Goal: Find specific page/section

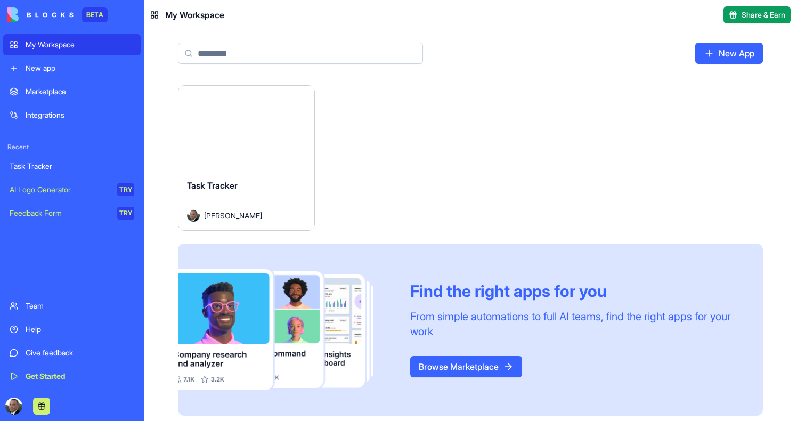
click at [243, 136] on button "Launch" at bounding box center [246, 128] width 80 height 21
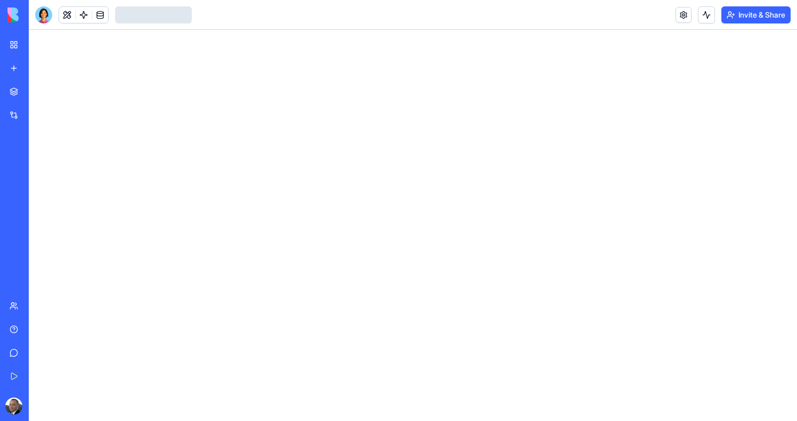
click at [40, 13] on div at bounding box center [43, 14] width 17 height 17
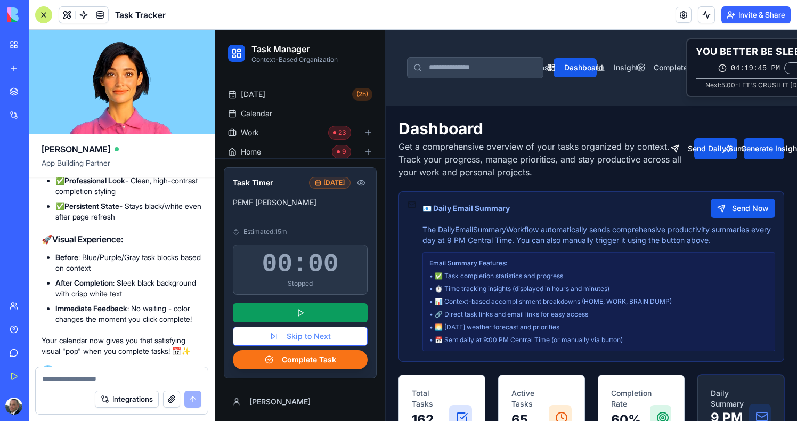
scroll to position [147566, 0]
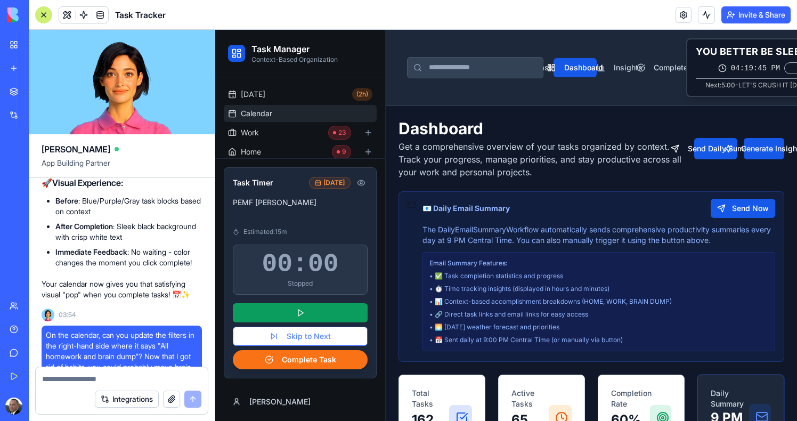
click at [257, 110] on span "Calendar" at bounding box center [256, 113] width 31 height 11
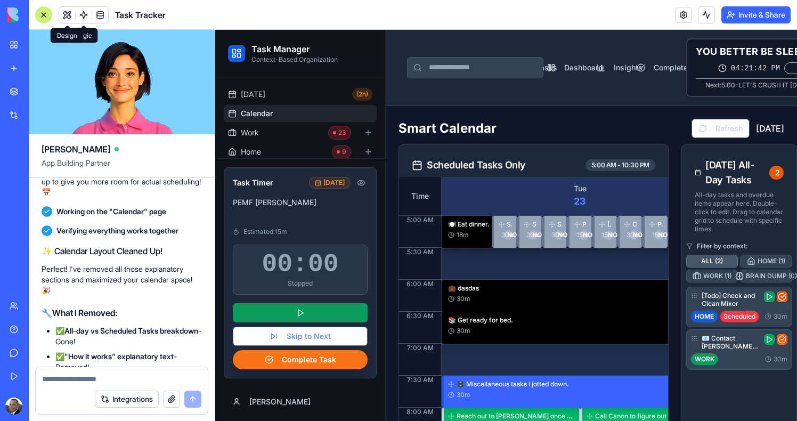
click at [46, 10] on div at bounding box center [43, 14] width 17 height 17
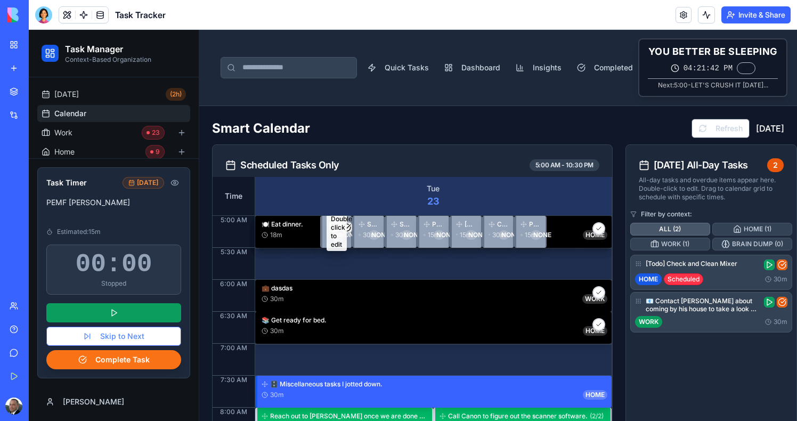
click at [339, 234] on div at bounding box center [338, 231] width 10 height 21
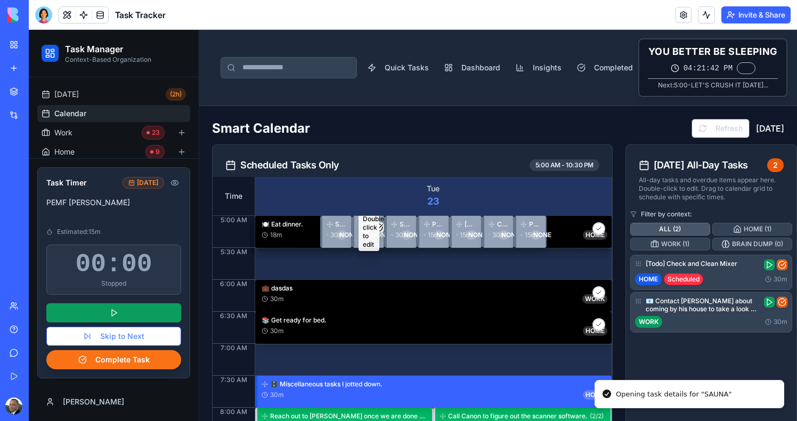
click at [374, 231] on div at bounding box center [371, 231] width 10 height 21
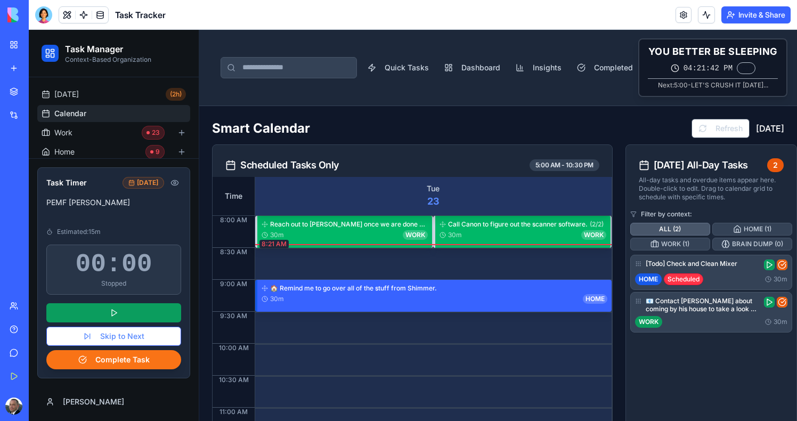
scroll to position [192, 0]
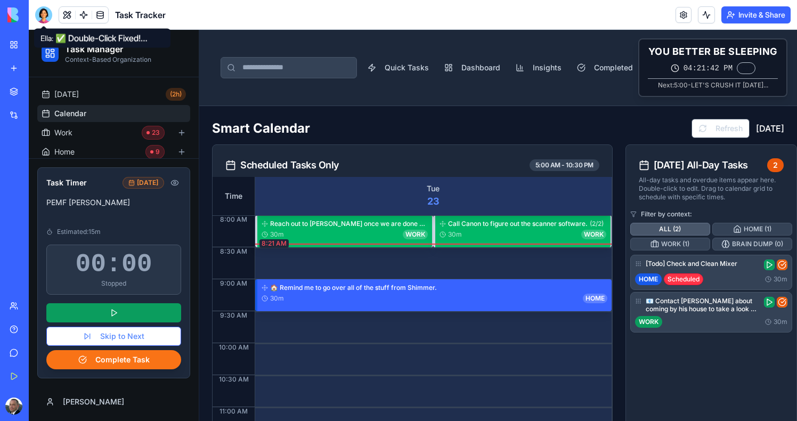
click at [38, 16] on div at bounding box center [43, 14] width 17 height 17
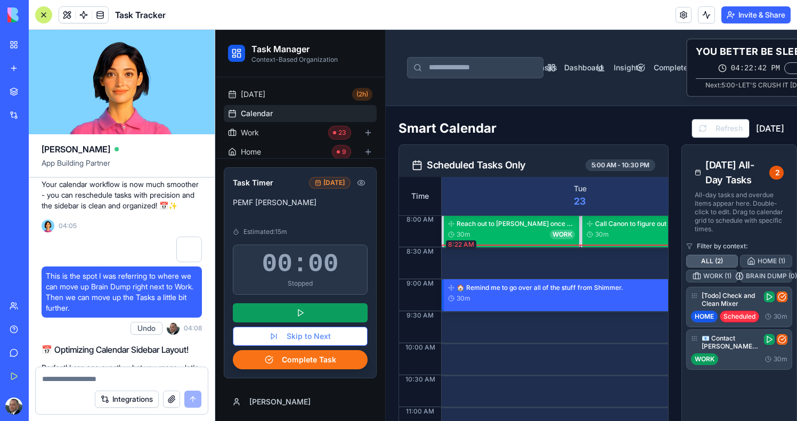
scroll to position [148387, 0]
